Goal: Transaction & Acquisition: Purchase product/service

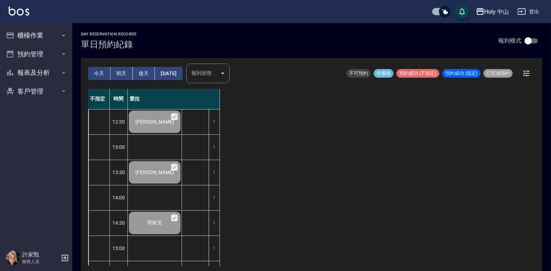
scroll to position [253, 0]
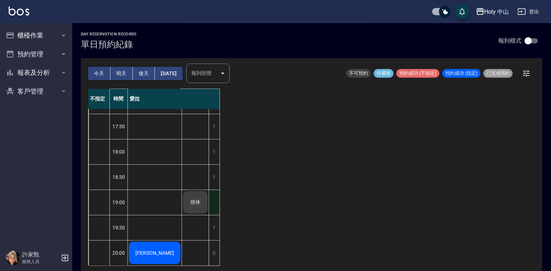
click at [214, 198] on div "1" at bounding box center [214, 202] width 11 height 25
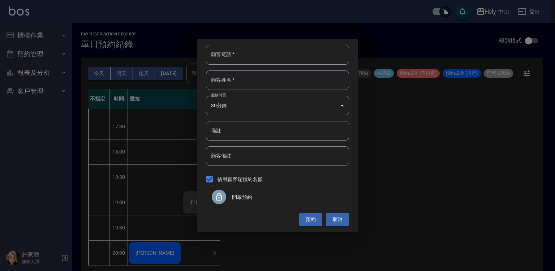
click at [246, 199] on span "開啟預約" at bounding box center [287, 197] width 111 height 8
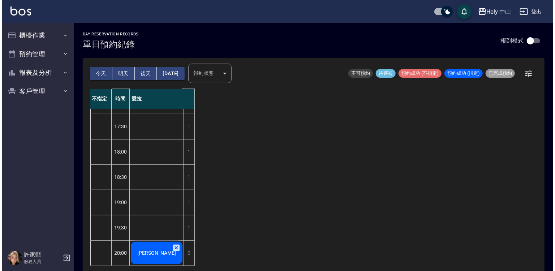
scroll to position [2, 0]
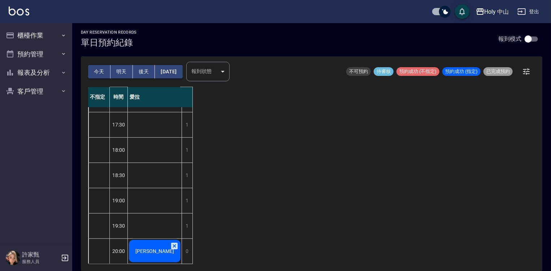
click at [163, 248] on span "[PERSON_NAME]" at bounding box center [155, 251] width 42 height 6
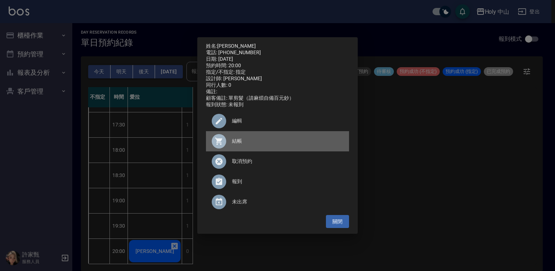
click at [234, 145] on span "結帳" at bounding box center [287, 141] width 111 height 8
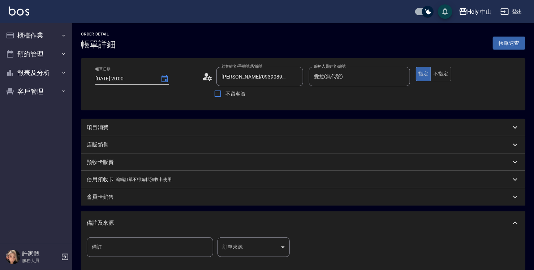
click at [158, 125] on div "項目消費" at bounding box center [299, 128] width 424 height 8
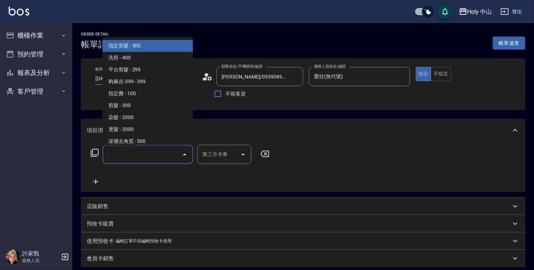
click at [138, 159] on input "服務名稱/代號" at bounding box center [142, 154] width 73 height 13
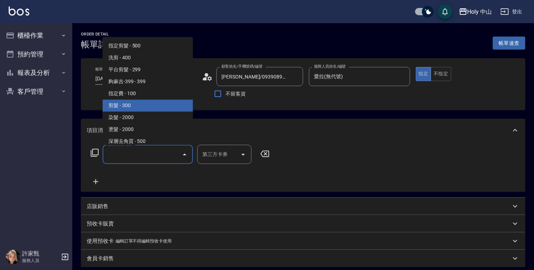
click at [152, 108] on span "剪髮 - 300" at bounding box center [148, 105] width 90 height 12
type input "剪髮(C02)"
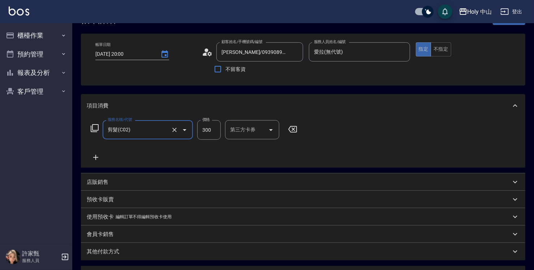
scroll to position [72, 0]
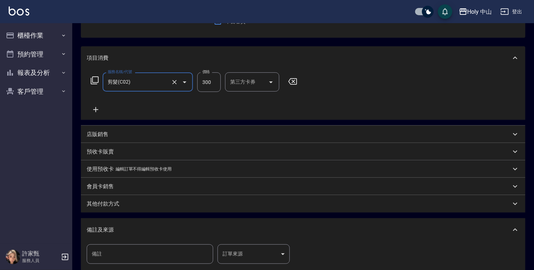
click at [244, 255] on body "Holy 中山 登出 櫃檯作業 打帳單 帳單列表 營業儀表板 現場電腦打卡 預約管理 預約管理 單日預約紀錄 單週預約紀錄 報表及分析 報表目錄 店家日報表 …" at bounding box center [267, 140] width 534 height 425
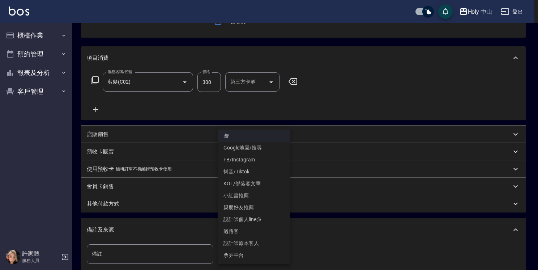
click at [255, 246] on li "設計師原本客人" at bounding box center [254, 243] width 72 height 12
type input "設計師原本客人"
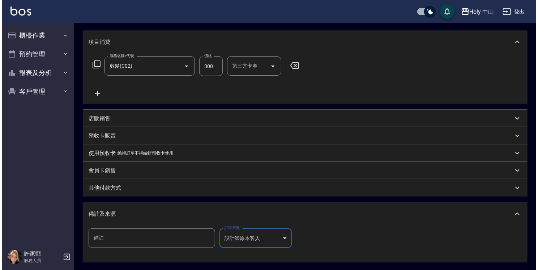
scroll to position [121, 0]
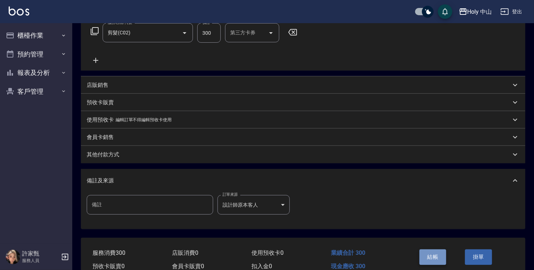
click at [437, 257] on button "結帳" at bounding box center [433, 256] width 27 height 15
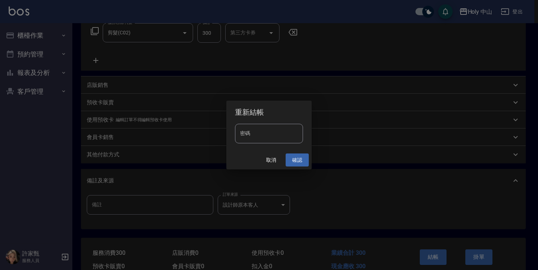
click at [303, 161] on button "確認" at bounding box center [296, 159] width 23 height 13
